Goal: Check status: Check status

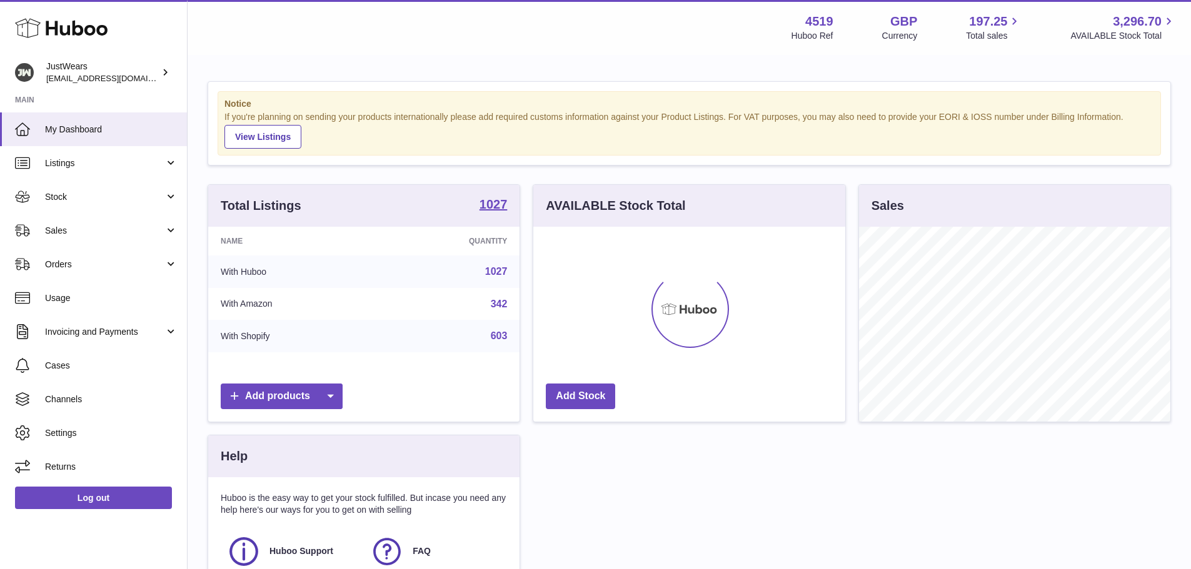
scroll to position [195, 312]
click at [58, 232] on span "Sales" at bounding box center [104, 231] width 119 height 12
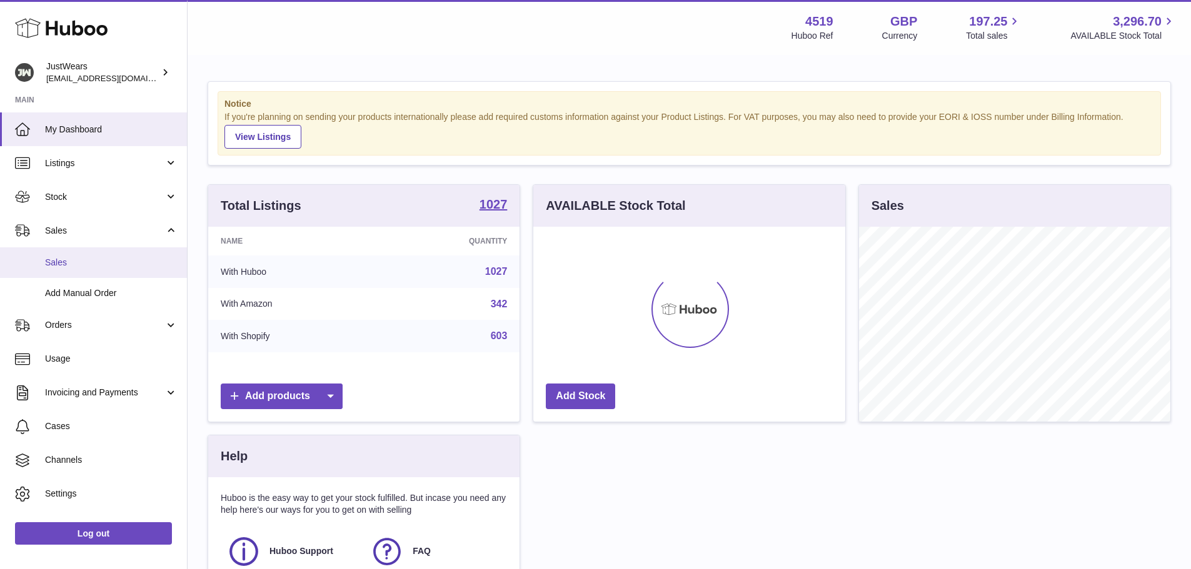
click at [64, 259] on span "Sales" at bounding box center [111, 263] width 133 height 12
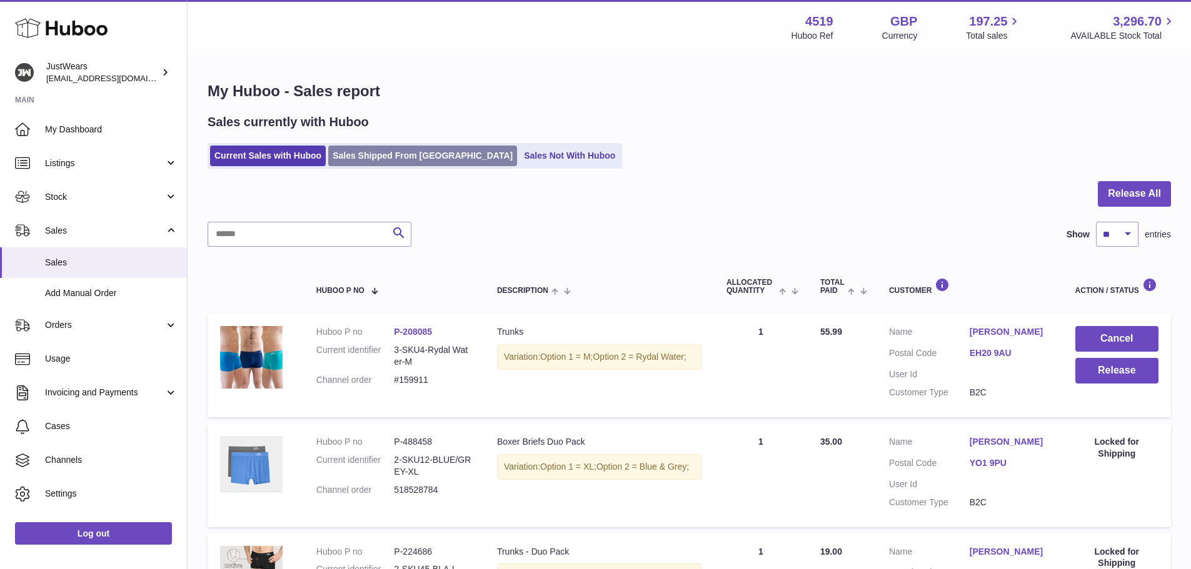
click at [370, 166] on link "Sales Shipped From Huboo" at bounding box center [422, 156] width 189 height 21
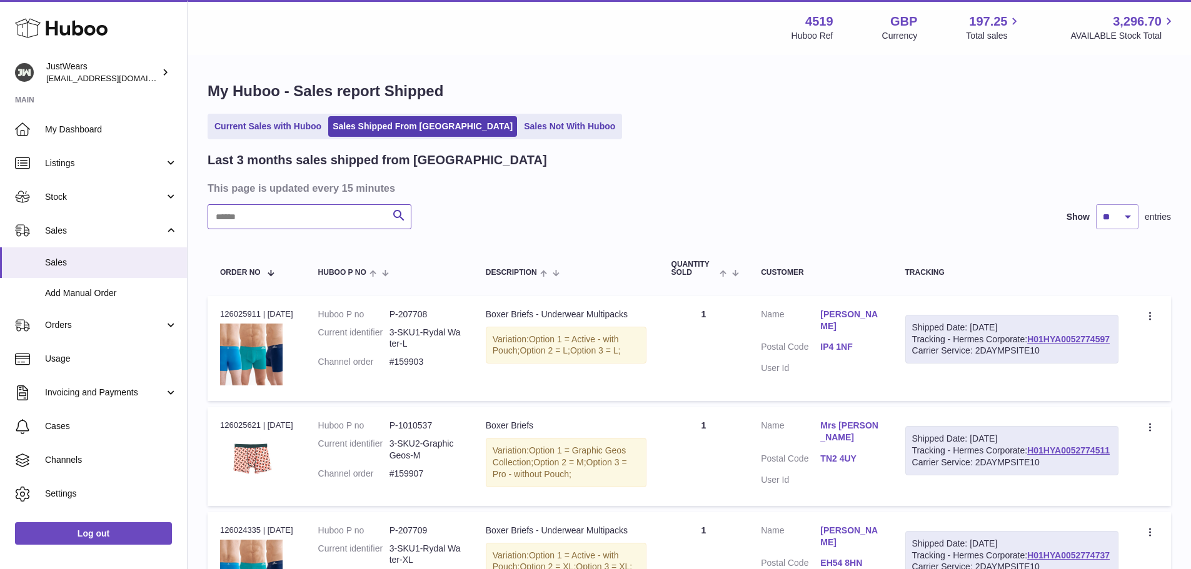
click at [319, 217] on input "text" at bounding box center [310, 216] width 204 height 25
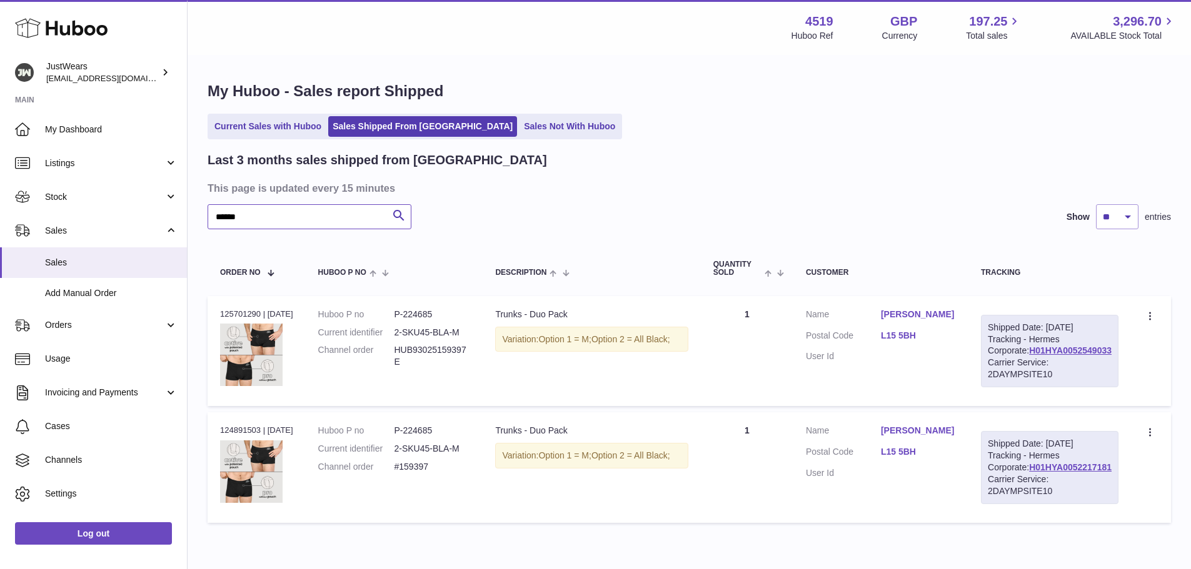
type input "******"
click at [246, 436] on div "Order no 124891503 | [DATE]" at bounding box center [256, 430] width 73 height 11
copy div "124891503"
